Goal: Task Accomplishment & Management: Use online tool/utility

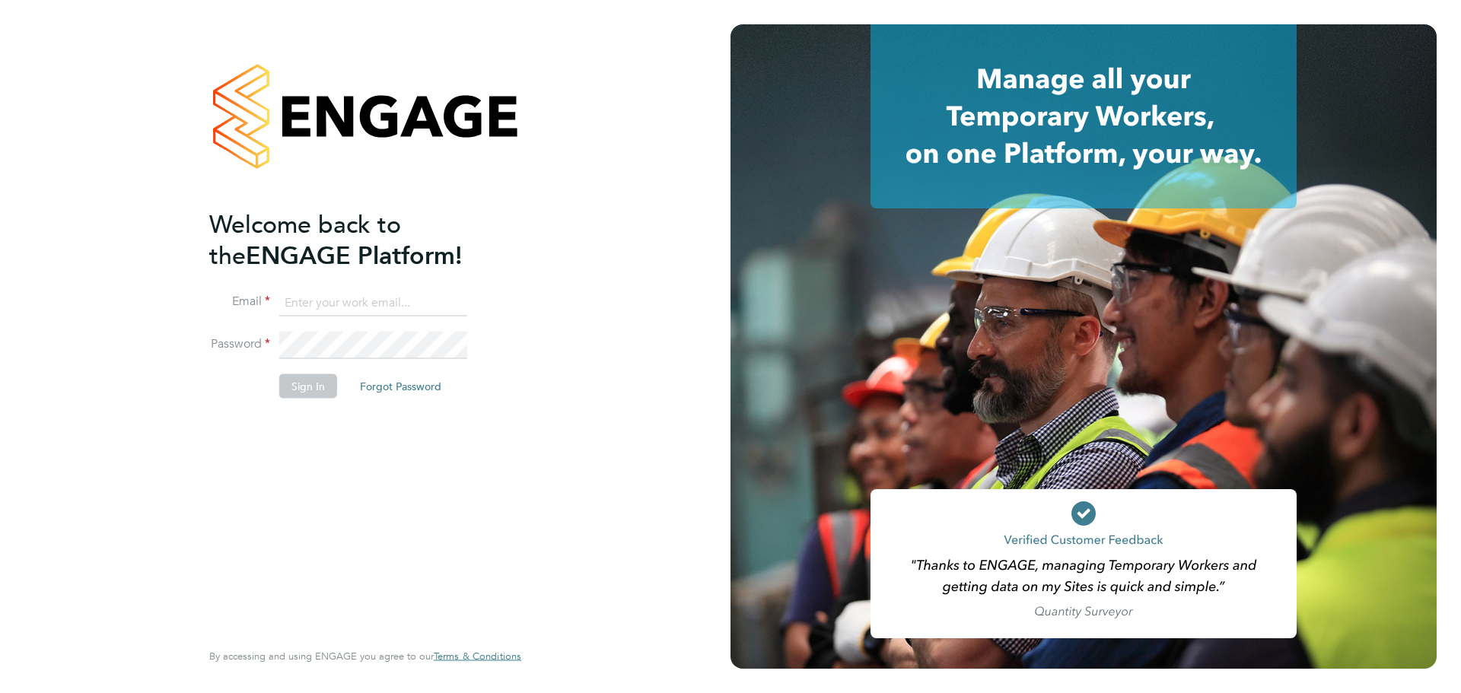
drag, startPoint x: 312, startPoint y: 300, endPoint x: 313, endPoint y: 309, distance: 9.2
click at [312, 300] on input at bounding box center [373, 302] width 188 height 27
type input "demi@tradelinerecruitment.co.uk"
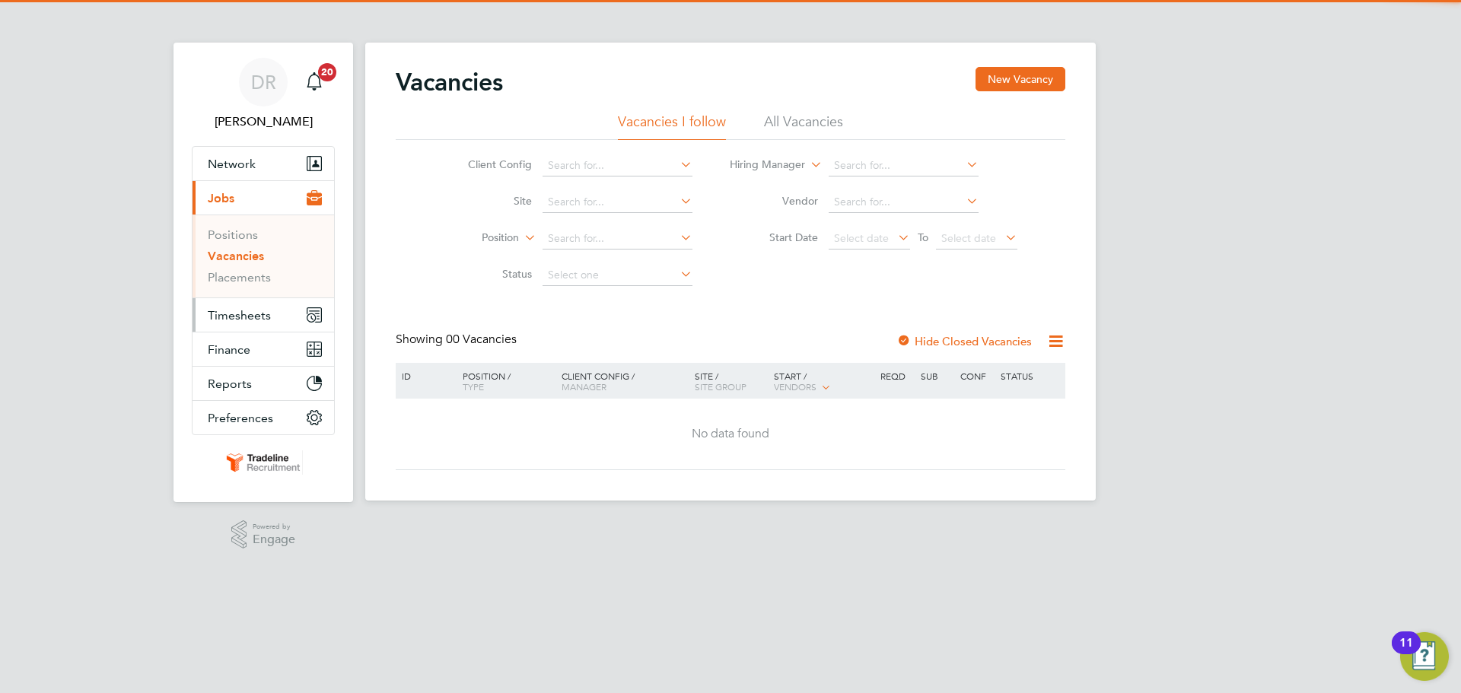
click at [227, 324] on button "Timesheets" at bounding box center [264, 314] width 142 height 33
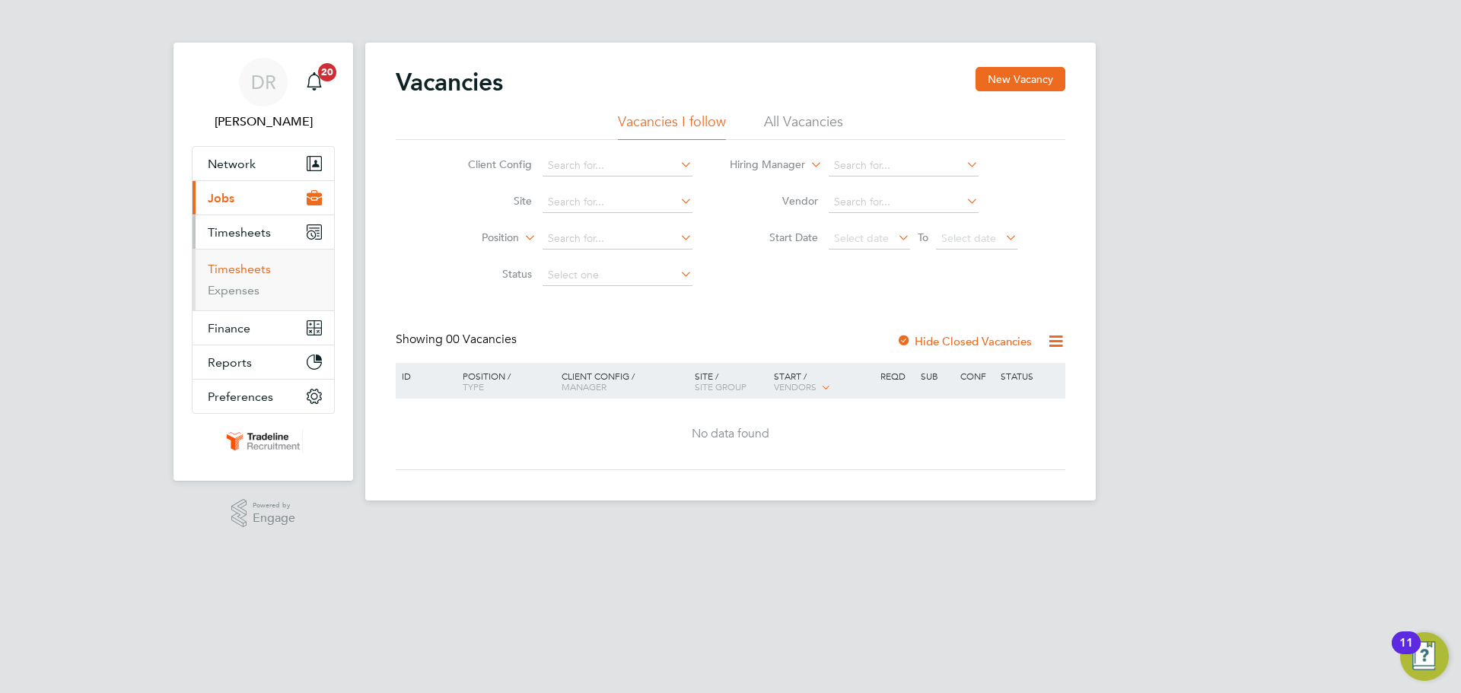
click at [239, 274] on link "Timesheets" at bounding box center [239, 269] width 63 height 14
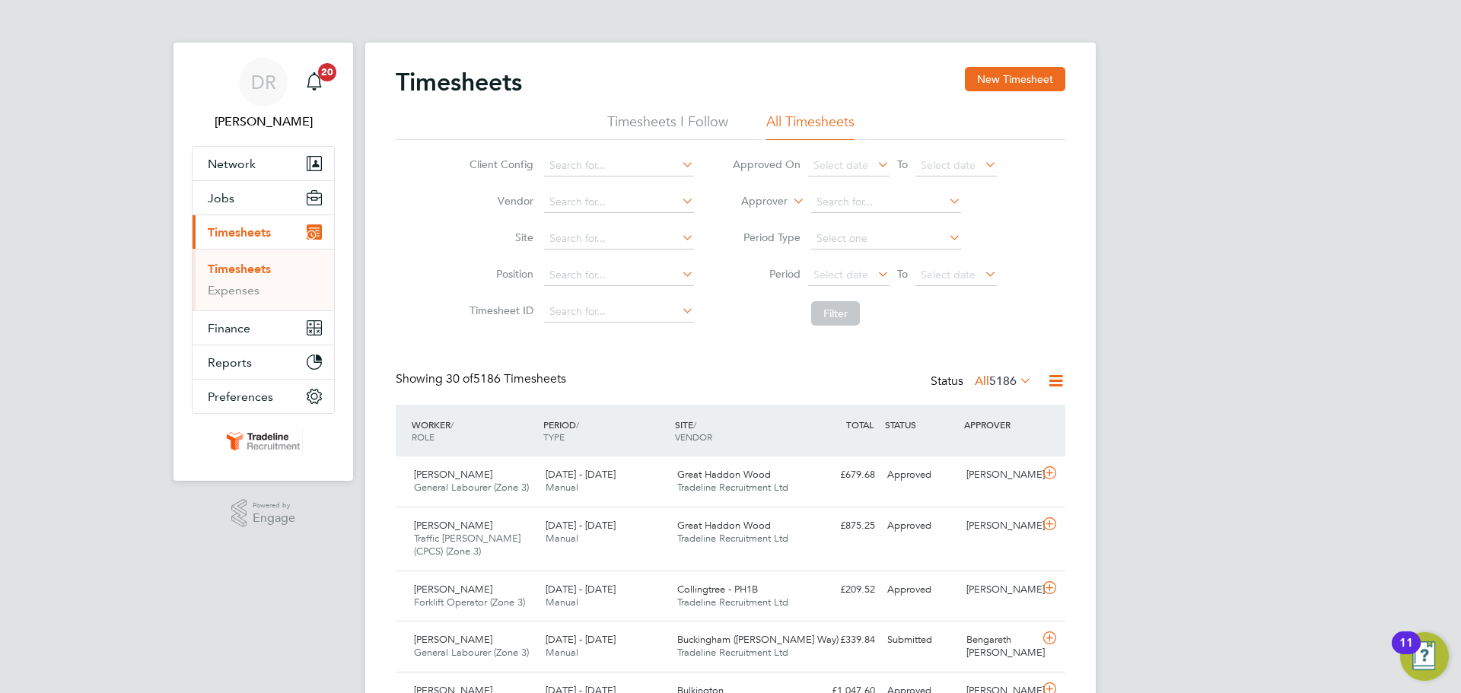
click at [780, 196] on label "Approver" at bounding box center [753, 201] width 69 height 15
click at [773, 212] on li "Worker" at bounding box center [749, 219] width 75 height 20
click at [855, 195] on input at bounding box center [886, 202] width 150 height 21
click at [904, 227] on b "New" at bounding box center [915, 223] width 23 height 13
type input "[PERSON_NAME]"
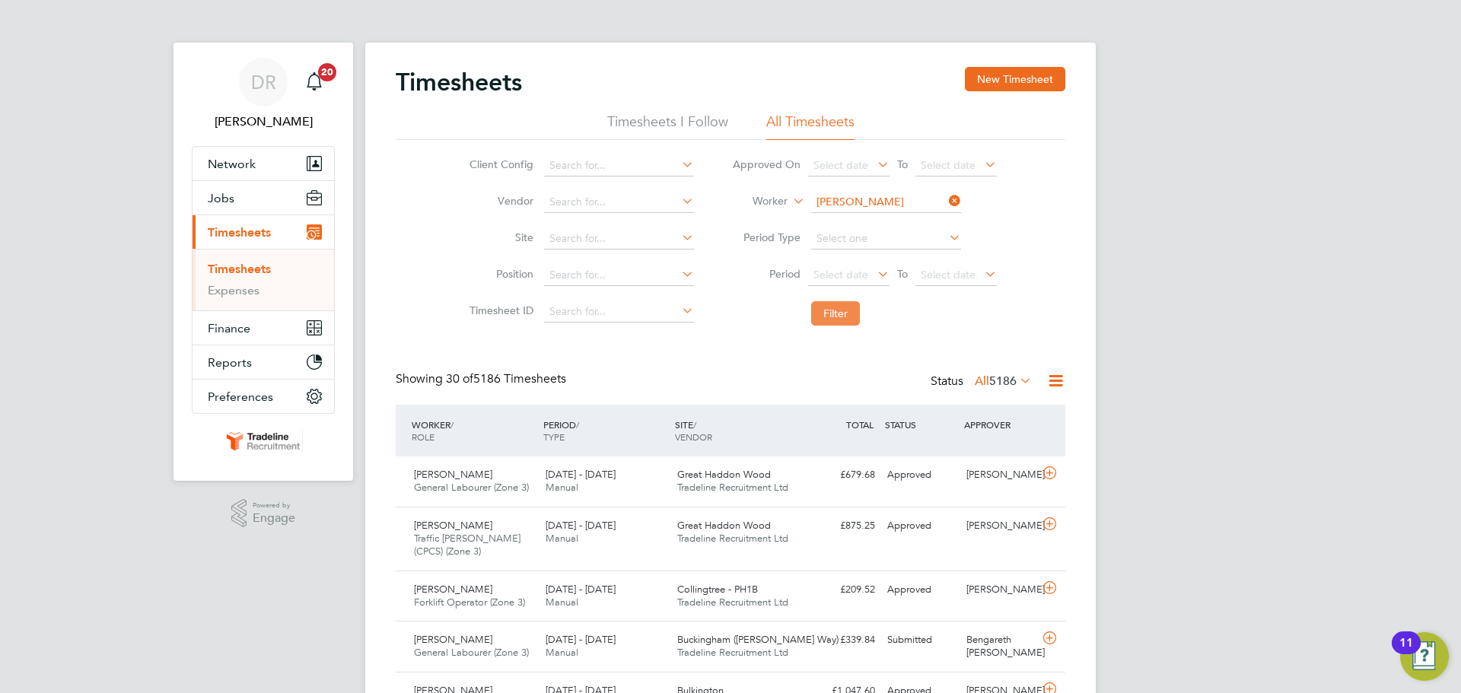
click at [845, 317] on button "Filter" at bounding box center [835, 313] width 49 height 24
